Goal: Task Accomplishment & Management: Use online tool/utility

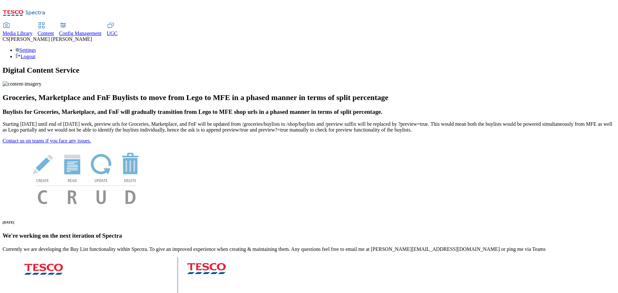
drag, startPoint x: 269, startPoint y: 8, endPoint x: 263, endPoint y: 14, distance: 7.5
click at [118, 23] on link "UGC" at bounding box center [112, 30] width 11 height 14
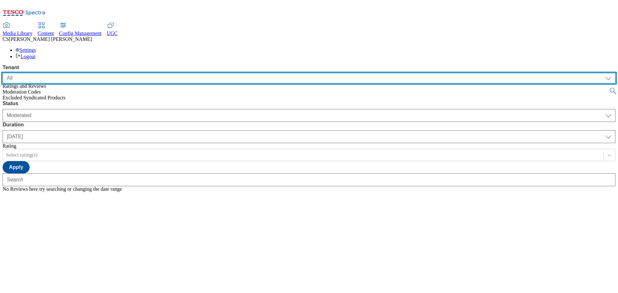
click at [44, 73] on select "ALL All CONFIG-CZ CONFIG-HU CONFIG-IE CONFIG-ROI CONFIG-SK CONFIG-TEST CONFIG-U…" at bounding box center [309, 78] width 613 height 10
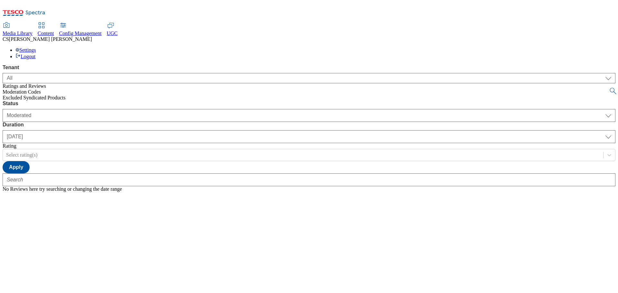
click at [162, 101] on div "Status Moderated Approved Rejected Moderated Duration yesterday last7days last3…" at bounding box center [309, 146] width 613 height 91
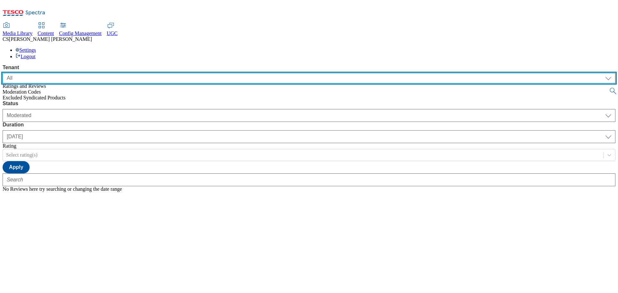
drag, startPoint x: 47, startPoint y: 43, endPoint x: 44, endPoint y: 50, distance: 7.4
click at [47, 73] on select "ALL All CONFIG-CZ CONFIG-HU CONFIG-IE CONFIG-ROI CONFIG-SK CONFIG-TEST CONFIG-U…" at bounding box center [309, 78] width 613 height 10
select select "clubcard-boost-uk"
click at [3, 73] on select "ALL All CONFIG-CZ CONFIG-HU CONFIG-IE CONFIG-ROI CONFIG-SK CONFIG-TEST CONFIG-U…" at bounding box center [309, 78] width 613 height 10
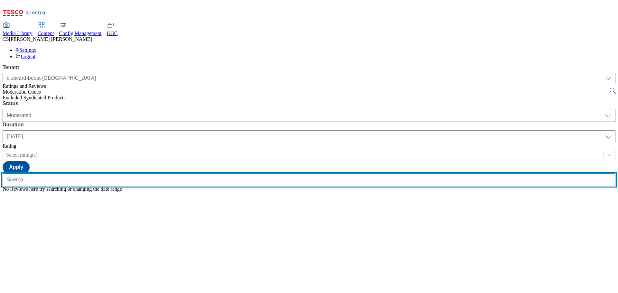
click at [137, 174] on input "text" at bounding box center [309, 180] width 613 height 13
paste input "UK-009624"
type input "UK-009624"
click at [609, 88] on button "submit" at bounding box center [613, 91] width 9 height 6
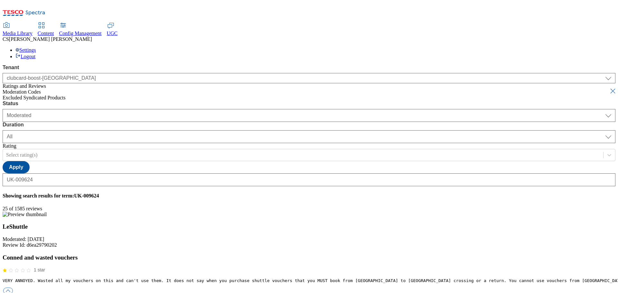
click at [609, 88] on button "submit" at bounding box center [613, 91] width 9 height 6
select select "yesterday"
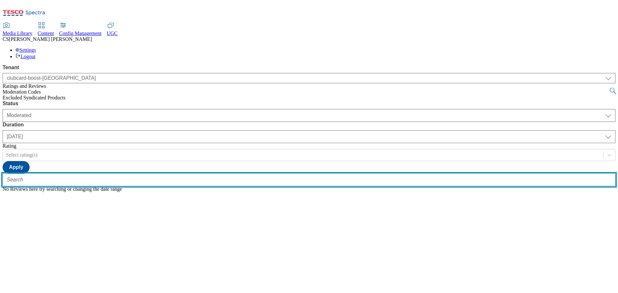
click at [148, 174] on input "text" at bounding box center [309, 180] width 613 height 13
type input "v"
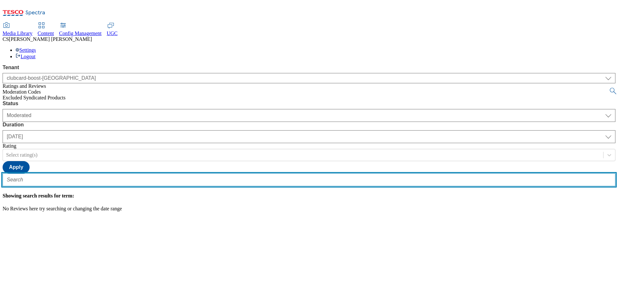
paste input "UK-003223"
type input "UK-003223"
click at [609, 88] on button "submit" at bounding box center [613, 91] width 9 height 6
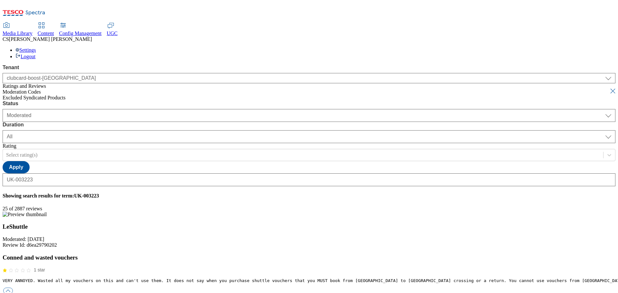
click at [609, 88] on button "submit" at bounding box center [613, 91] width 9 height 6
select select "yesterday"
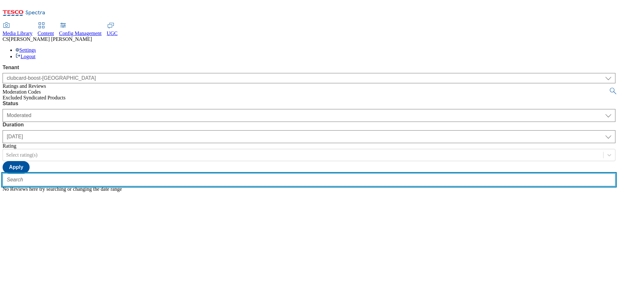
click at [150, 174] on input "text" at bounding box center [309, 180] width 613 height 13
paste input "UK-009624"
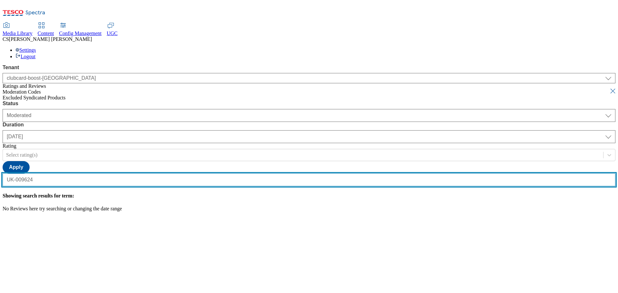
type input "UK-009624"
click at [609, 88] on button "submit" at bounding box center [613, 91] width 9 height 6
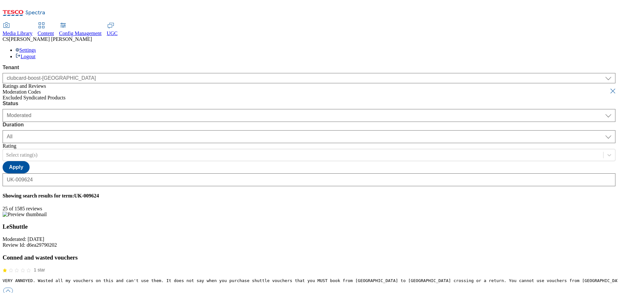
click at [609, 88] on button "submit" at bounding box center [613, 91] width 9 height 6
select select "yesterday"
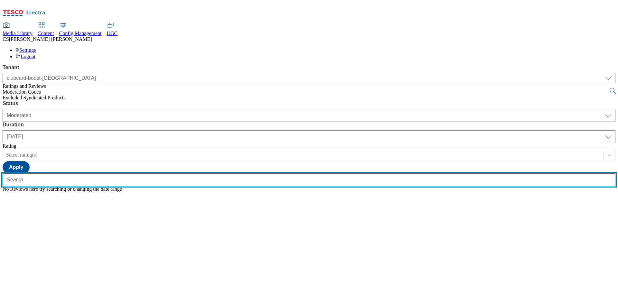
click at [143, 174] on input "text" at bounding box center [309, 180] width 613 height 13
paste input "UK-009944"
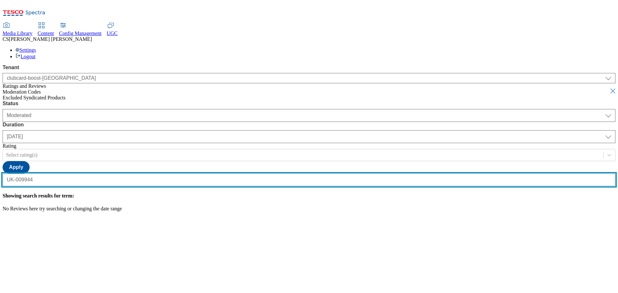
type input "UK-009944"
click at [609, 88] on button "submit" at bounding box center [613, 91] width 9 height 6
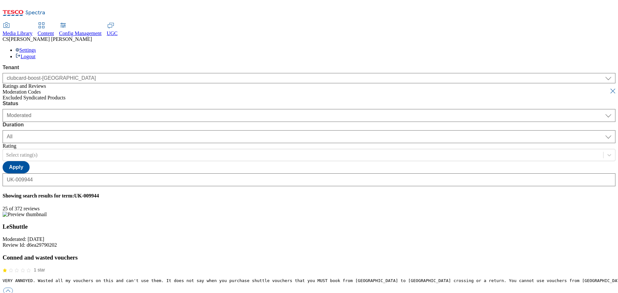
click at [609, 88] on button "submit" at bounding box center [613, 91] width 9 height 6
select select "yesterday"
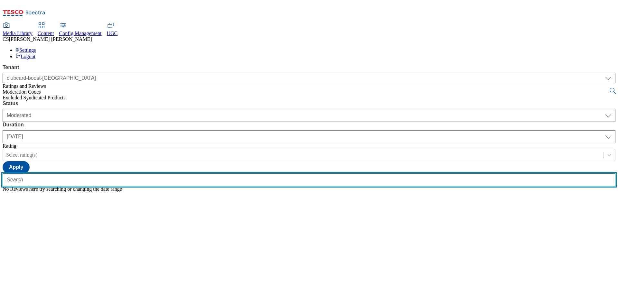
click at [154, 174] on input "text" at bounding box center [309, 180] width 613 height 13
paste input "UK-009980"
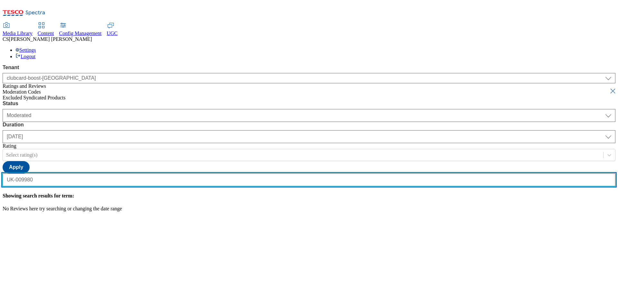
type input "UK-009980"
click at [609, 88] on button "submit" at bounding box center [613, 91] width 9 height 6
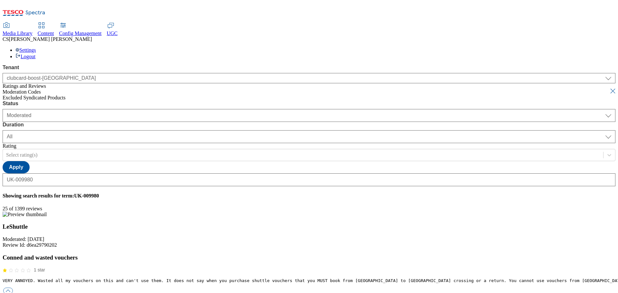
click at [609, 88] on button "submit" at bounding box center [613, 91] width 9 height 6
select select "yesterday"
